Goal: Information Seeking & Learning: Learn about a topic

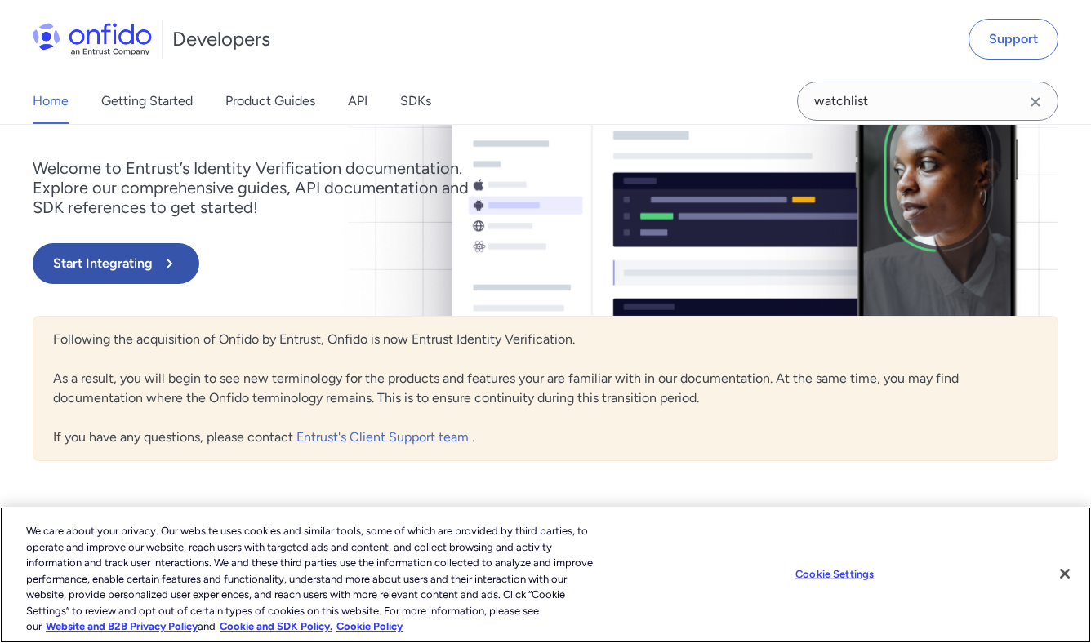
scroll to position [62, 0]
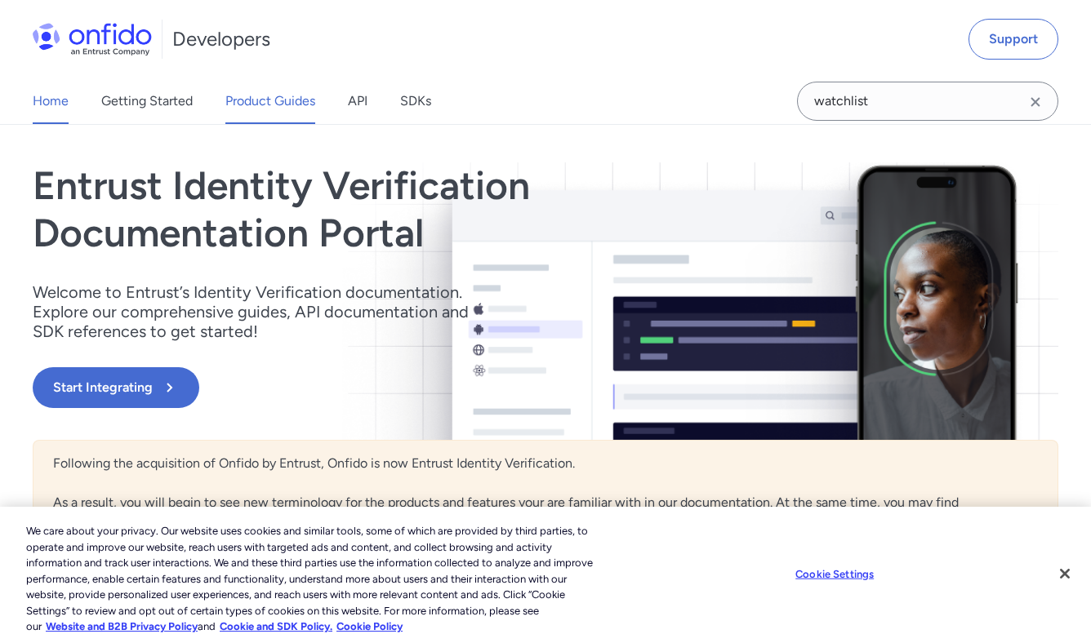
click at [267, 111] on link "Product Guides" at bounding box center [270, 101] width 90 height 46
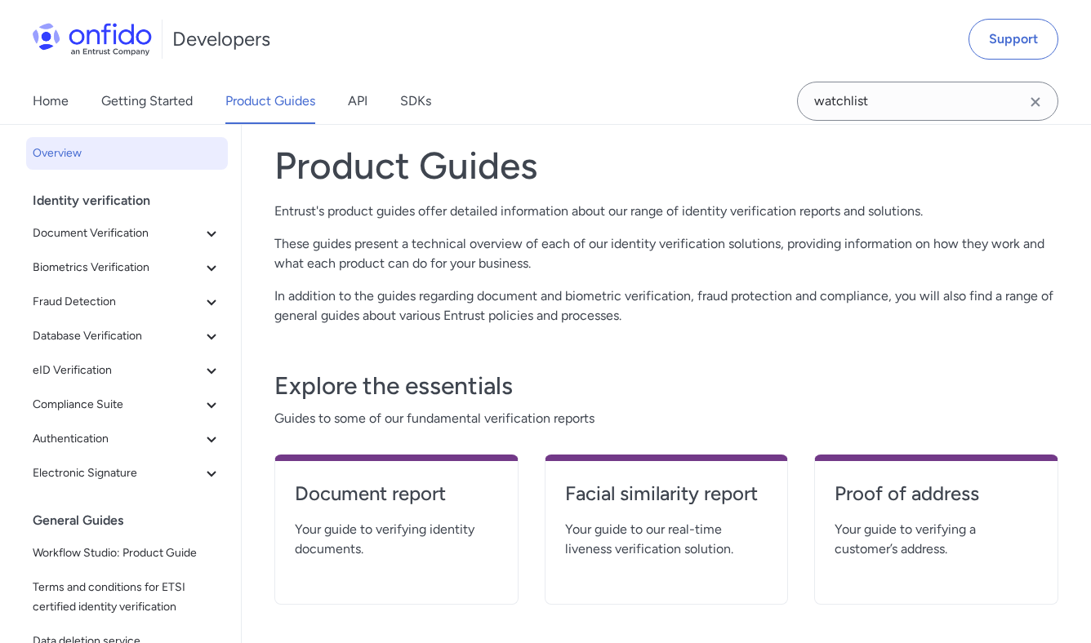
scroll to position [55, 0]
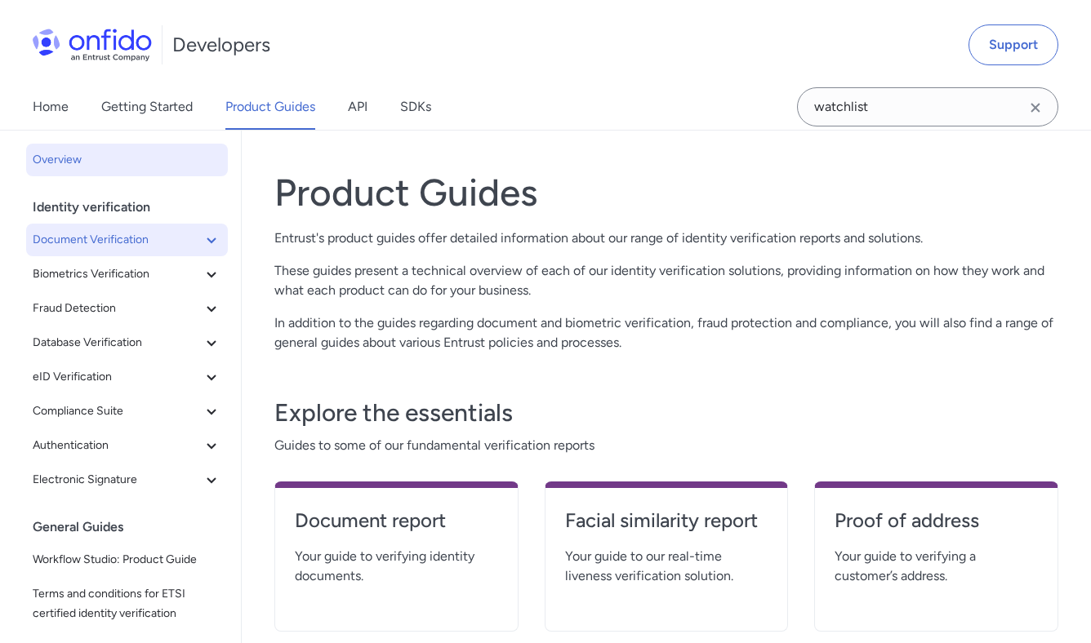
click at [137, 241] on span "Document Verification" at bounding box center [117, 240] width 169 height 20
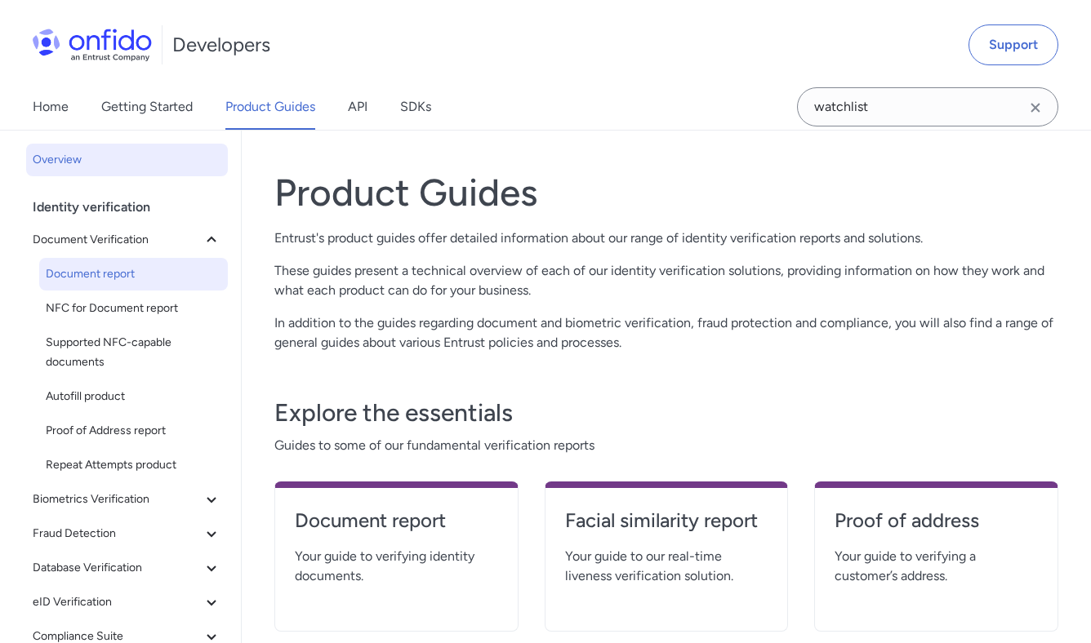
click at [145, 265] on span "Document report" at bounding box center [134, 275] width 176 height 20
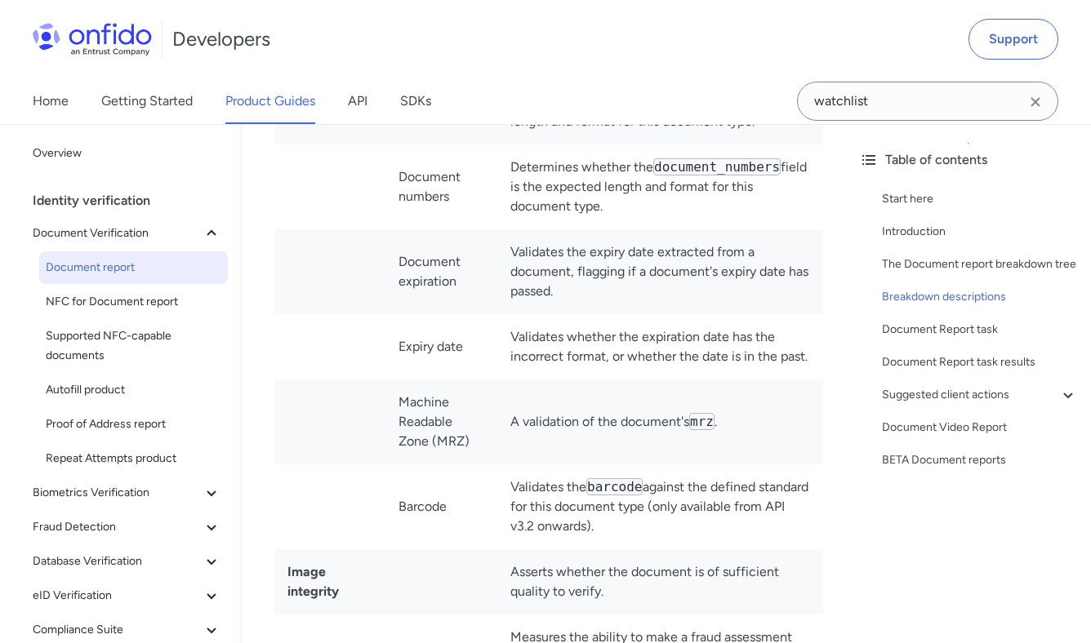
scroll to position [4789, 0]
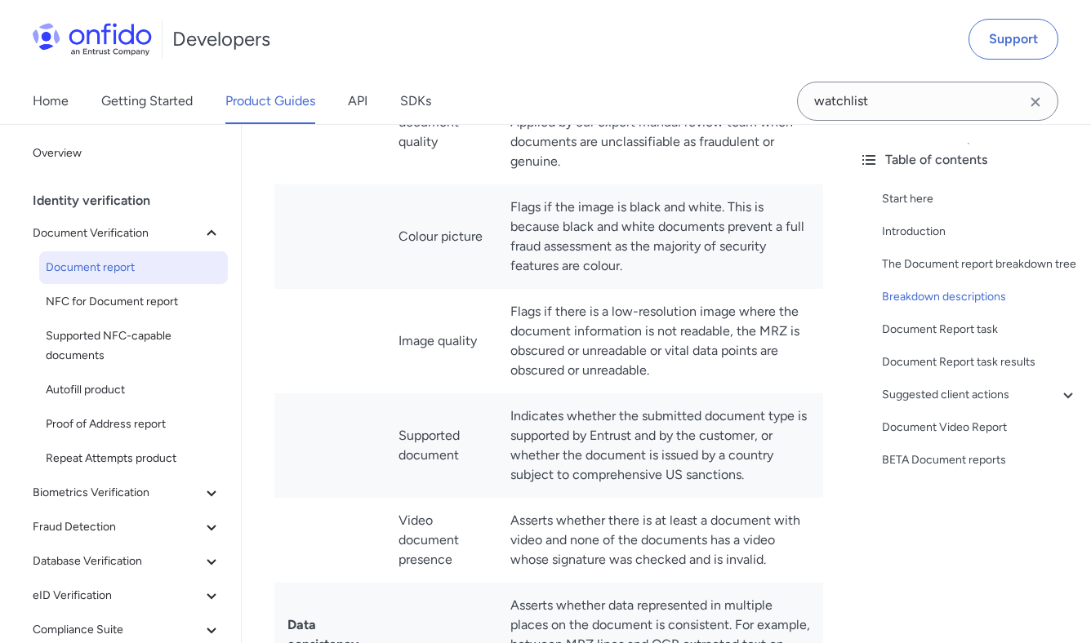
click at [299, 387] on td at bounding box center [329, 341] width 111 height 105
